Goal: Feedback & Contribution: Submit feedback/report problem

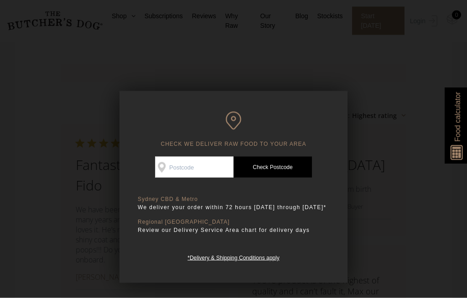
scroll to position [940, 0]
click at [178, 171] on input "Check Availability At" at bounding box center [194, 167] width 78 height 21
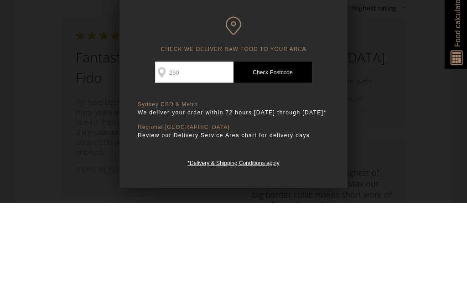
type input "2602"
click at [273, 157] on link "Check Postcode" at bounding box center [272, 167] width 78 height 21
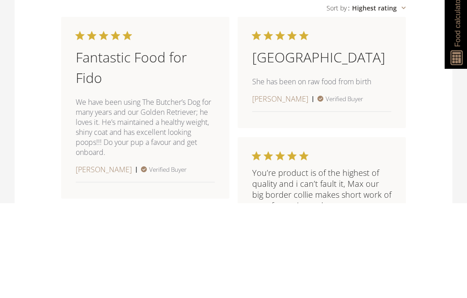
scroll to position [1035, 0]
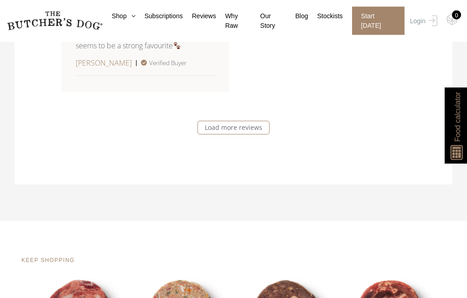
scroll to position [2015, 0]
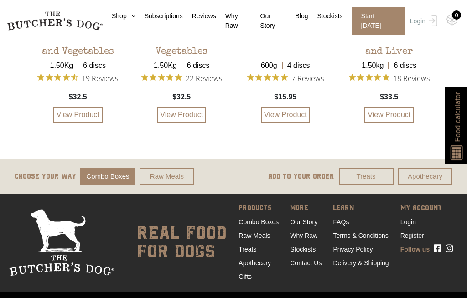
click at [303, 267] on link "Contact Us" at bounding box center [305, 262] width 31 height 7
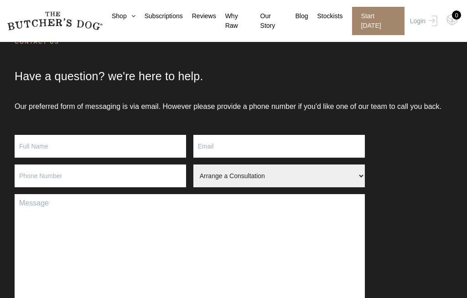
scroll to position [66, 0]
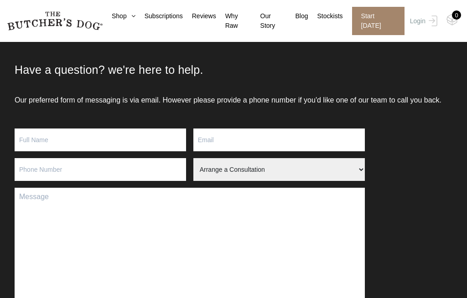
click at [49, 141] on input "Contact form" at bounding box center [100, 140] width 171 height 23
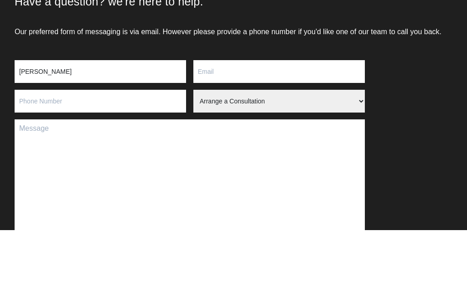
type input "[PERSON_NAME]"
click at [216, 129] on input "Contact form" at bounding box center [278, 140] width 171 height 23
type input "[EMAIL_ADDRESS][DOMAIN_NAME]"
click at [37, 158] on input "Contact form" at bounding box center [100, 169] width 171 height 23
type input "0408355995"
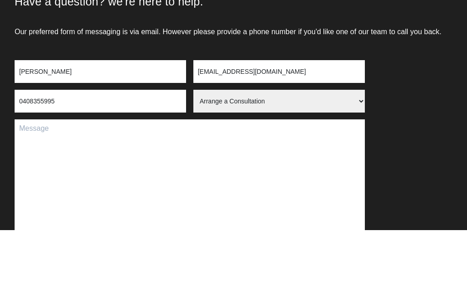
click at [225, 158] on select "Arrange a Consultation Become a Stockist Order Query Stock Enquiry" at bounding box center [278, 169] width 171 height 23
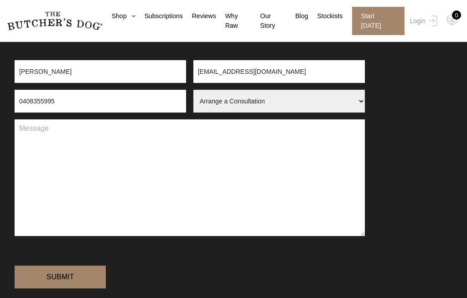
select select "Order Query"
click at [58, 139] on textarea "Contact form" at bounding box center [190, 177] width 350 height 117
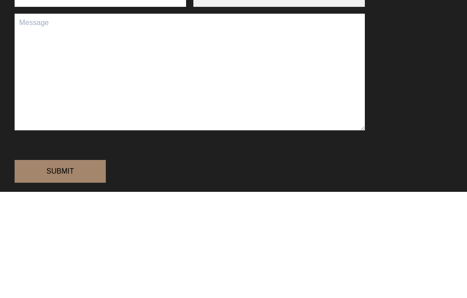
paste textarea "Order"
click at [25, 120] on textarea "Order" at bounding box center [190, 178] width 350 height 117
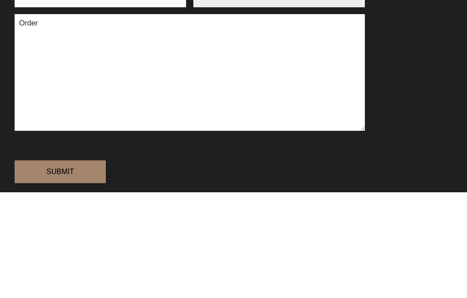
click at [49, 120] on textarea "Order" at bounding box center [190, 178] width 350 height 117
click at [39, 120] on textarea "Order" at bounding box center [190, 178] width 350 height 117
click at [37, 120] on textarea "Order" at bounding box center [190, 178] width 350 height 117
paste textarea "Order #93283] ([DATE])"
click at [35, 120] on textarea "Order Order #93283] ([DATE])" at bounding box center [190, 178] width 350 height 117
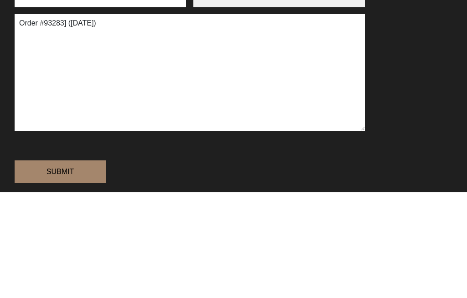
click at [28, 120] on textarea "Order #93283] ([DATE])" at bounding box center [190, 178] width 350 height 117
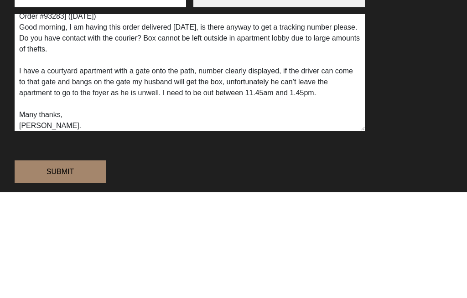
scroll to position [240, 0]
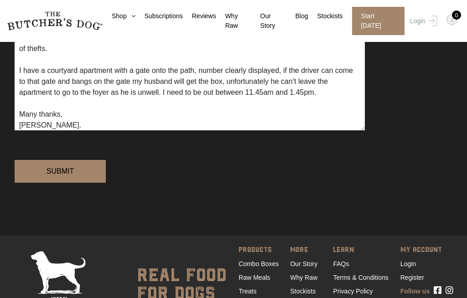
type textarea "Order #93283] ([DATE]) Good morning, I am having this order delivered [DATE], i…"
click at [56, 183] on input "Submit" at bounding box center [60, 171] width 91 height 23
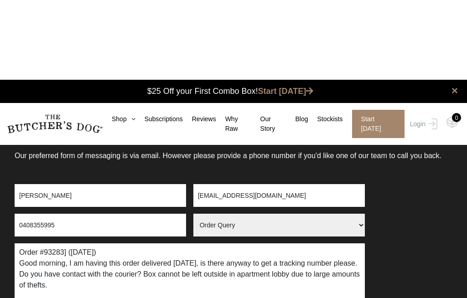
scroll to position [0, 0]
